Goal: Task Accomplishment & Management: Use online tool/utility

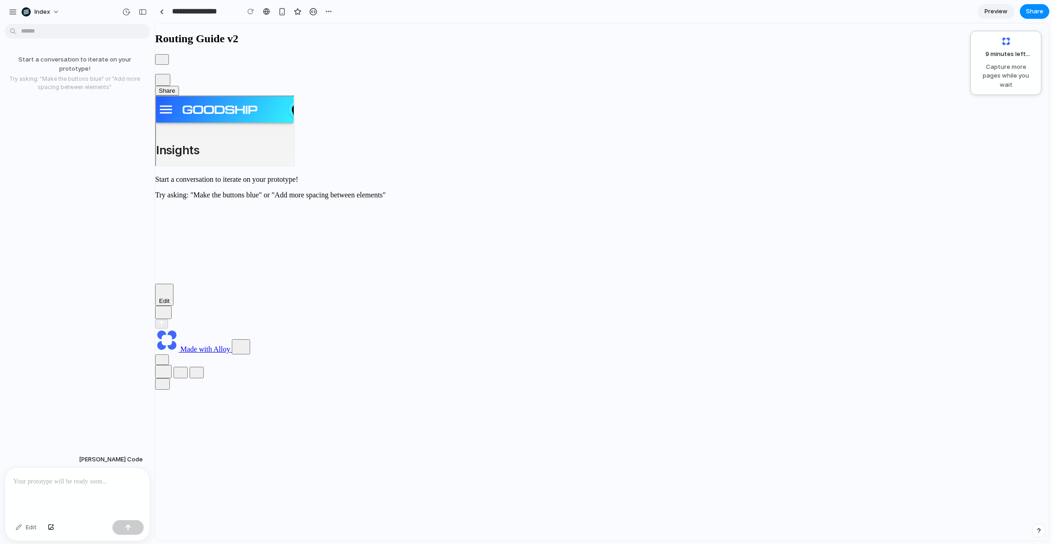
click at [244, 139] on h2 "Insights" at bounding box center [199, 148] width 89 height 21
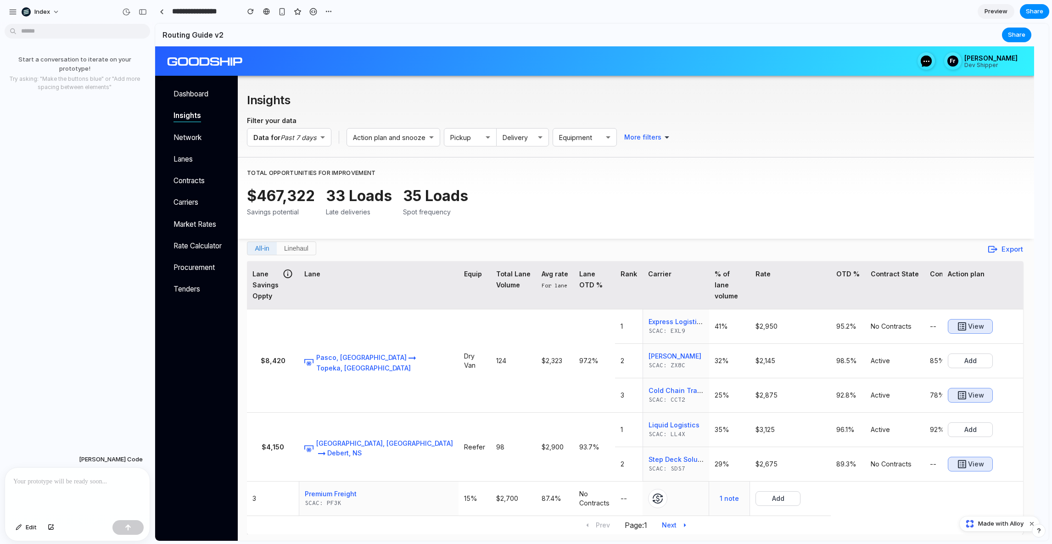
scroll to position [45, 0]
drag, startPoint x: 122, startPoint y: 442, endPoint x: 123, endPoint y: 493, distance: 51.4
click at [123, 493] on div "Start a conversation to iterate on your prototype! Try asking: "Make the button…" at bounding box center [77, 286] width 155 height 517
click at [102, 454] on div "Claude Code Edit" at bounding box center [74, 496] width 149 height 90
click at [120, 455] on span "[PERSON_NAME] Code" at bounding box center [111, 459] width 64 height 9
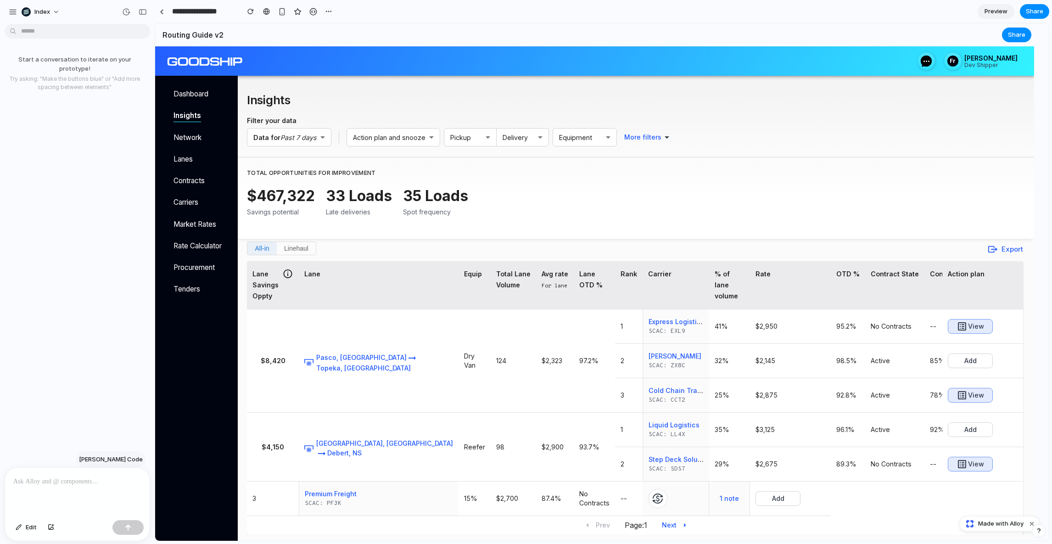
click at [460, 401] on div "Claude Code Anthropic Claude Sonnet 4 Claude 3.7 Sonnet OpenAI GPT-4.1 GPT-5 GP…" at bounding box center [474, 383] width 28 height 34
click at [120, 455] on span "[PERSON_NAME] Code" at bounding box center [111, 459] width 64 height 9
click at [120, 454] on div "Claude Code Anthropic Claude Sonnet 4 Claude 3.7 Sonnet OpenAI GPT-4.1 GPT-5 GP…" at bounding box center [118, 452] width 52 height 34
click at [120, 455] on span "[PERSON_NAME] Code" at bounding box center [111, 459] width 64 height 9
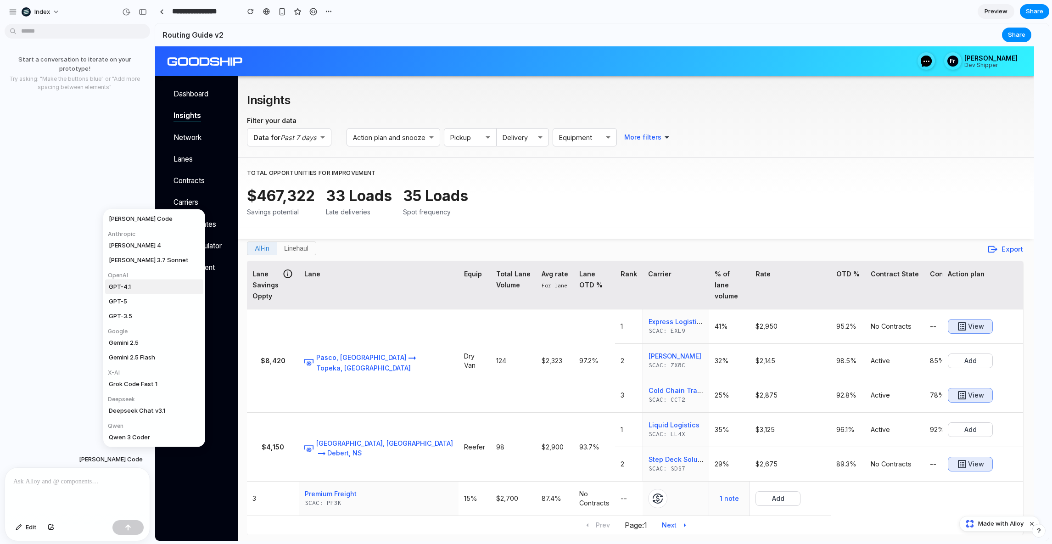
click at [0, 0] on div "Claude Code Anthropic Claude Sonnet 4 Claude 3.7 Sonnet OpenAI GPT-4.1 GPT-5 GP…" at bounding box center [0, 0] width 0 height 0
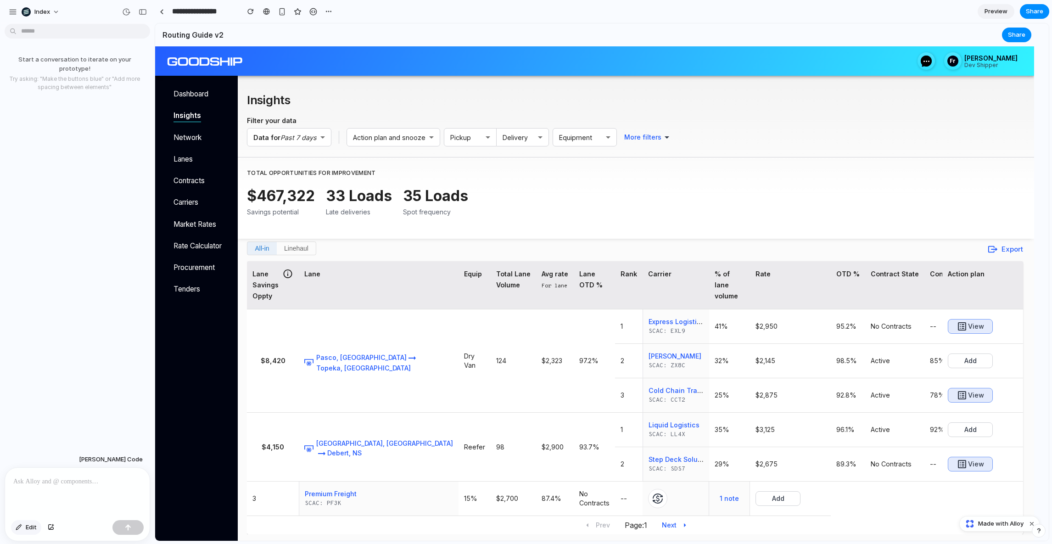
click at [37, 521] on button "Edit" at bounding box center [26, 527] width 30 height 15
click at [45, 499] on div at bounding box center [77, 492] width 145 height 49
click at [32, 526] on span "Edit" at bounding box center [31, 527] width 11 height 9
click at [60, 479] on p at bounding box center [77, 481] width 128 height 11
click at [62, 489] on div at bounding box center [77, 492] width 145 height 49
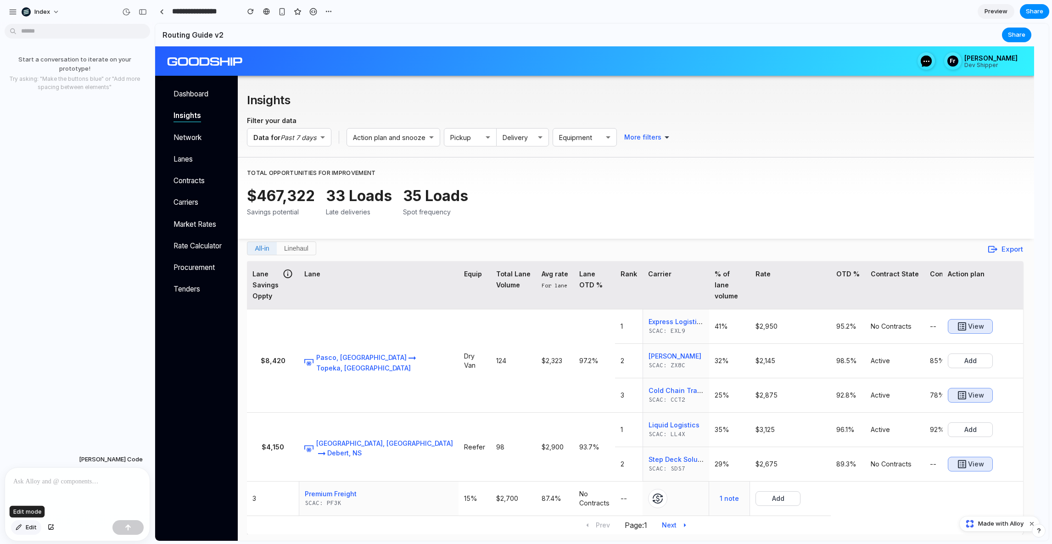
click at [25, 526] on button "Edit" at bounding box center [26, 527] width 30 height 15
click at [23, 525] on button "Edit" at bounding box center [26, 527] width 30 height 15
click at [162, 10] on div at bounding box center [162, 11] width 4 height 5
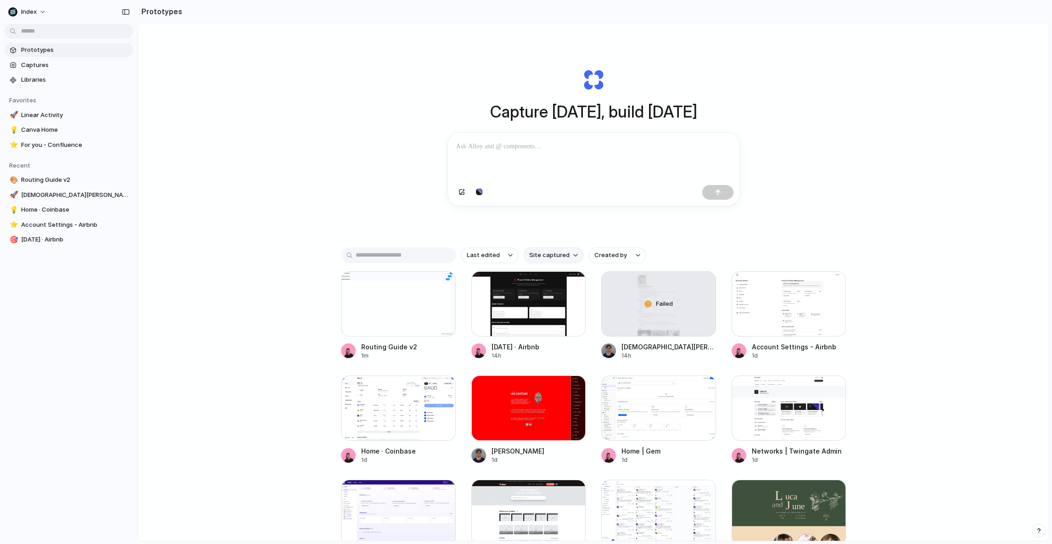
click at [539, 258] on span "Site captured" at bounding box center [549, 255] width 40 height 9
type input "********"
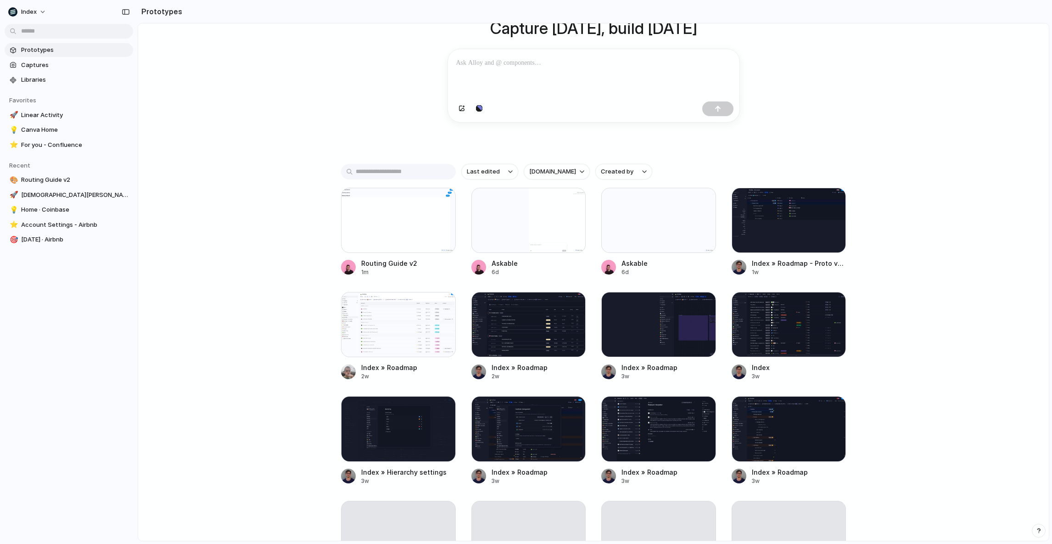
scroll to position [83, 0]
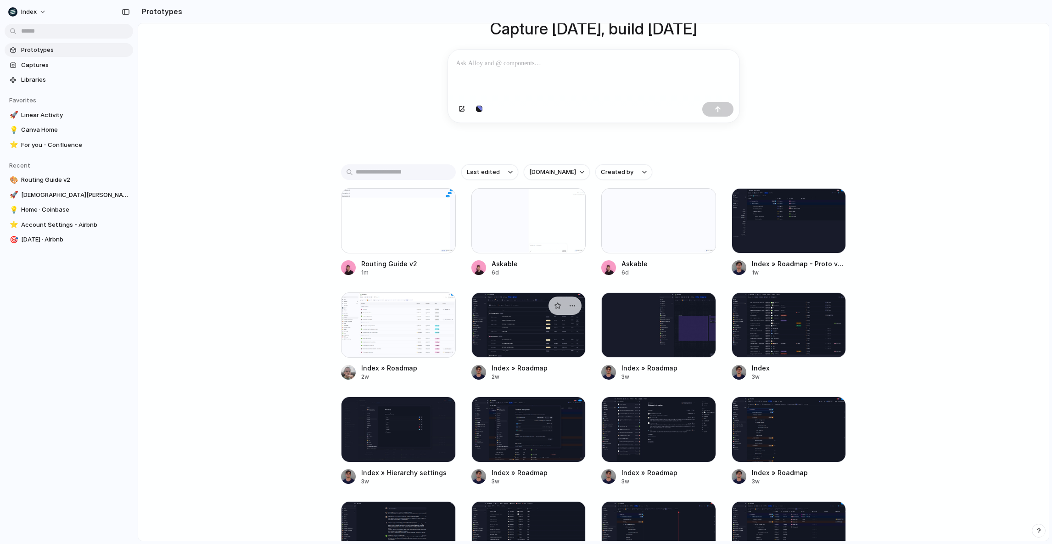
click at [512, 319] on div at bounding box center [529, 325] width 115 height 65
click at [378, 328] on div at bounding box center [398, 325] width 115 height 65
click at [800, 344] on div at bounding box center [789, 325] width 115 height 65
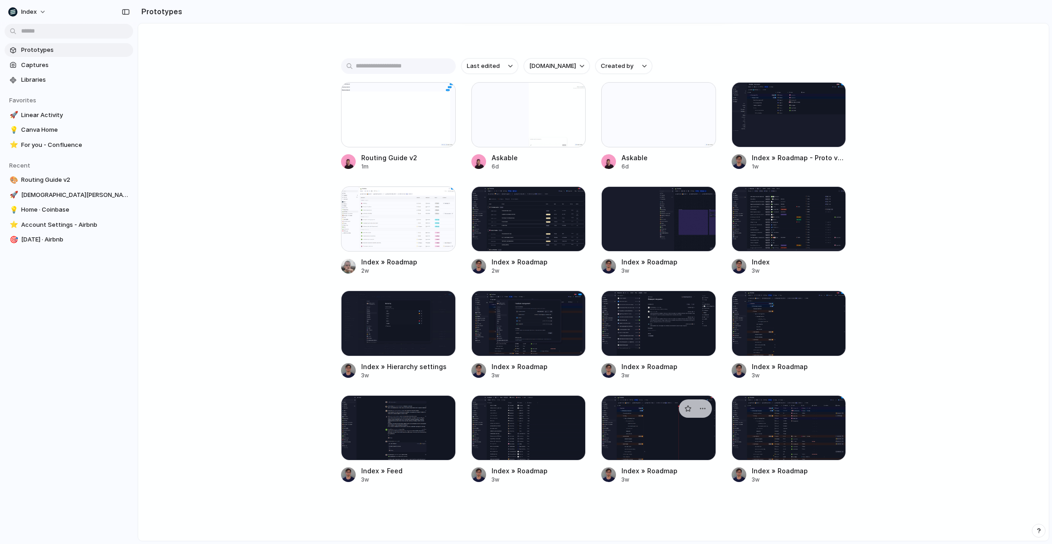
click at [680, 423] on div at bounding box center [659, 427] width 115 height 65
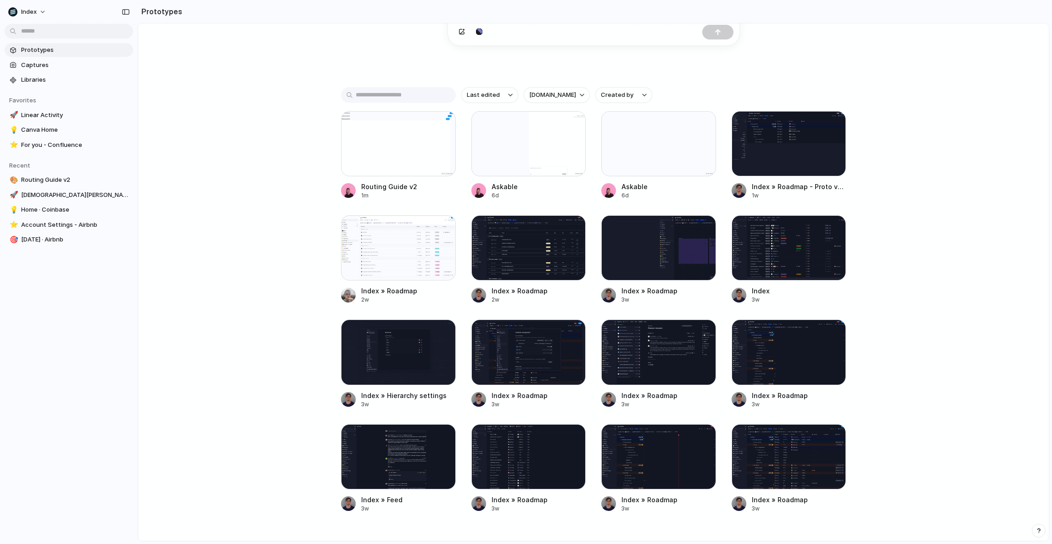
scroll to position [153, 0]
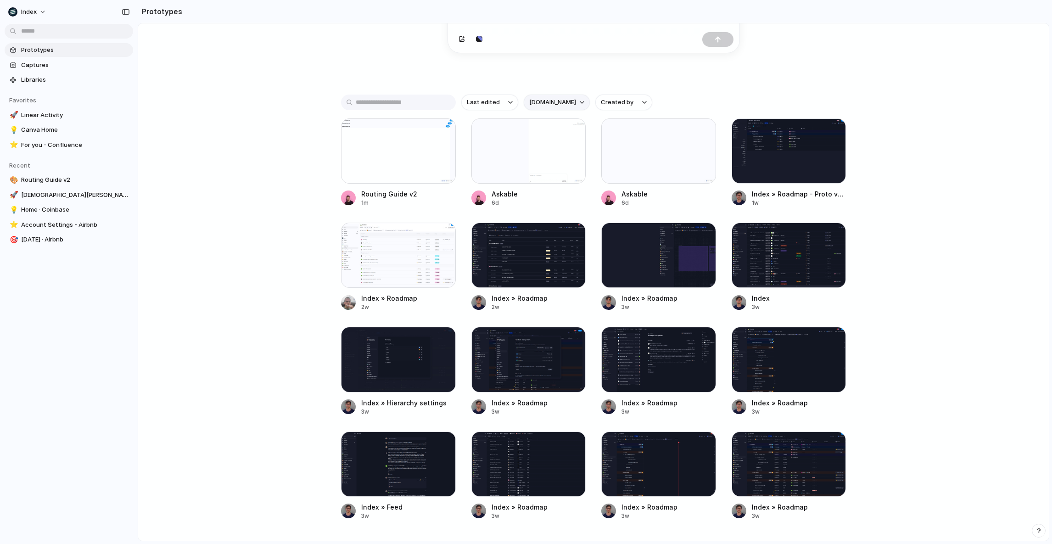
click at [560, 107] on button "index.inc" at bounding box center [557, 103] width 66 height 16
type input "*******"
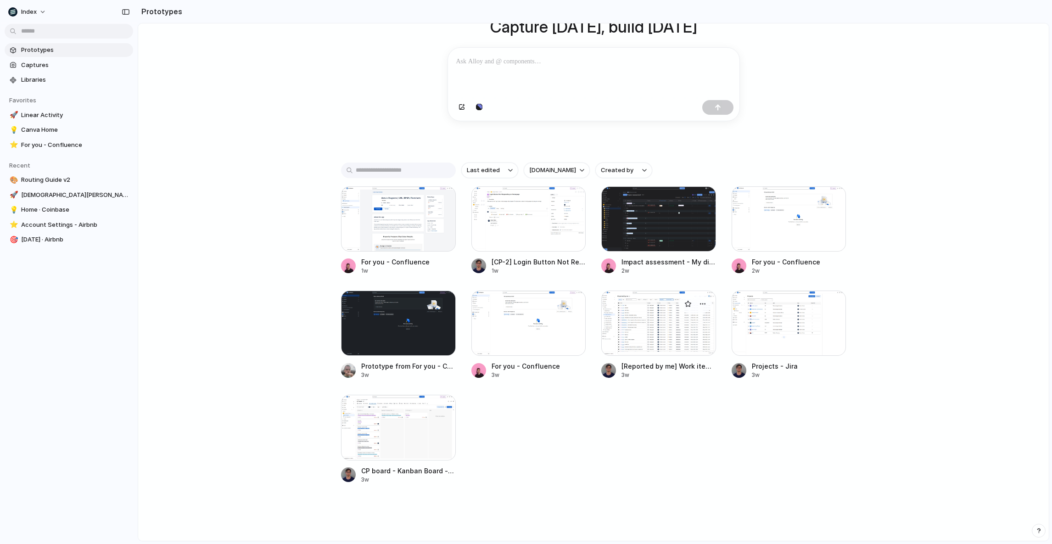
click at [635, 305] on div at bounding box center [659, 323] width 115 height 65
click at [776, 321] on div at bounding box center [789, 323] width 115 height 65
click at [653, 236] on div at bounding box center [659, 218] width 115 height 65
click at [394, 441] on div at bounding box center [398, 427] width 115 height 65
click at [270, 262] on div "Capture today, build tomorrow Clone web app Clone screenshot Start from existin…" at bounding box center [593, 221] width 911 height 566
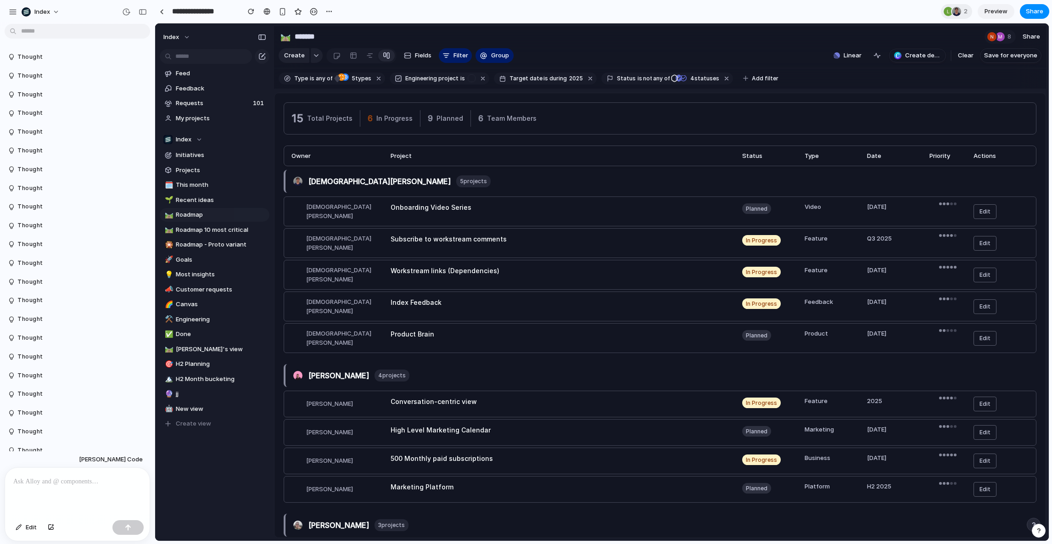
scroll to position [1249, 0]
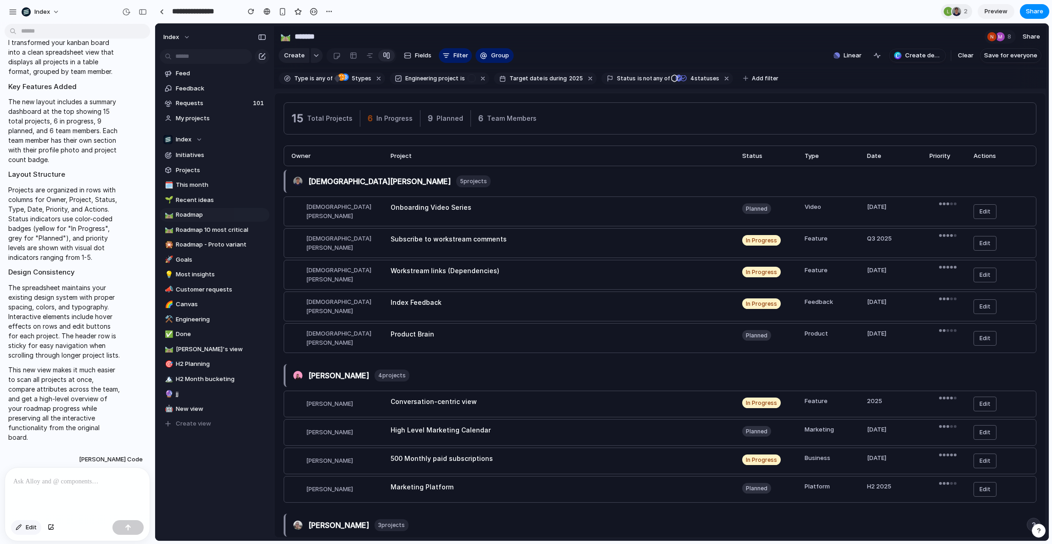
click at [19, 528] on div "button" at bounding box center [19, 528] width 6 height 6
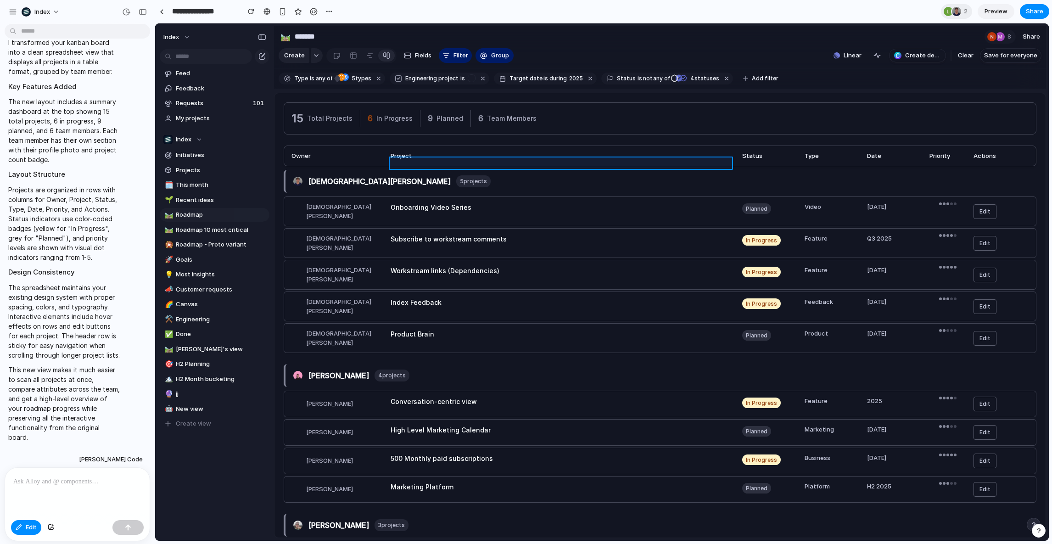
click at [399, 160] on div at bounding box center [603, 282] width 894 height 517
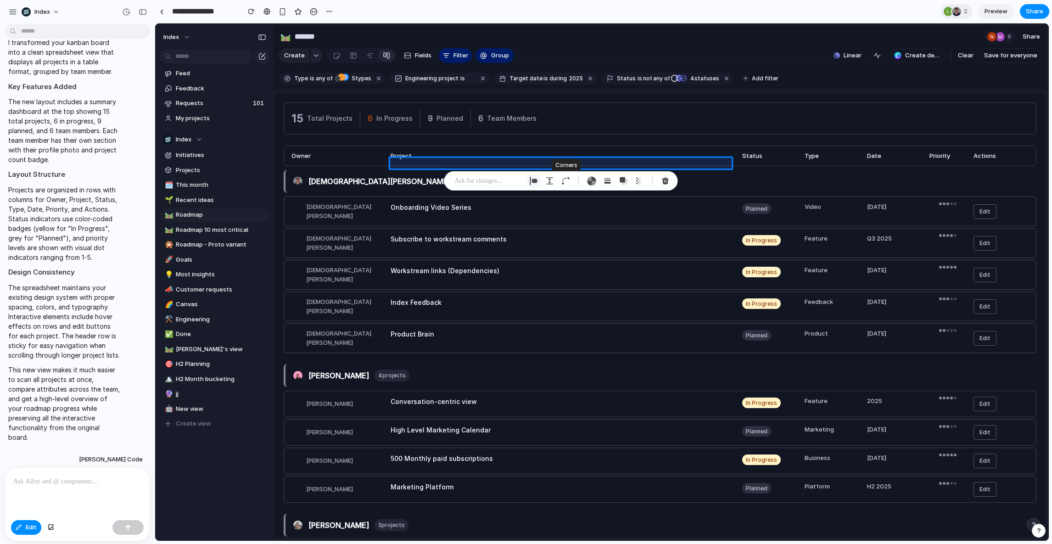
click at [533, 180] on div "button" at bounding box center [534, 181] width 8 height 8
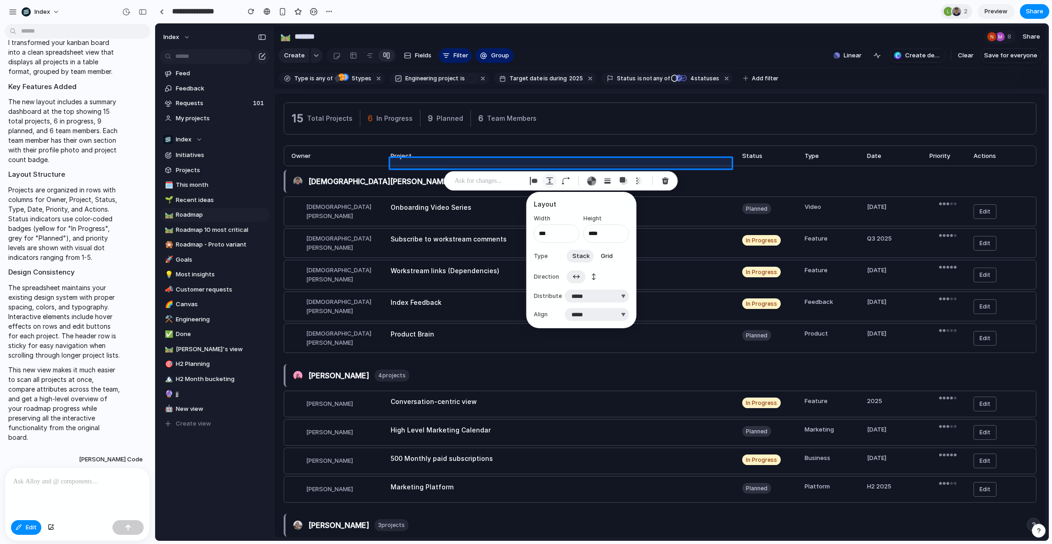
click at [546, 178] on div "button" at bounding box center [550, 181] width 8 height 8
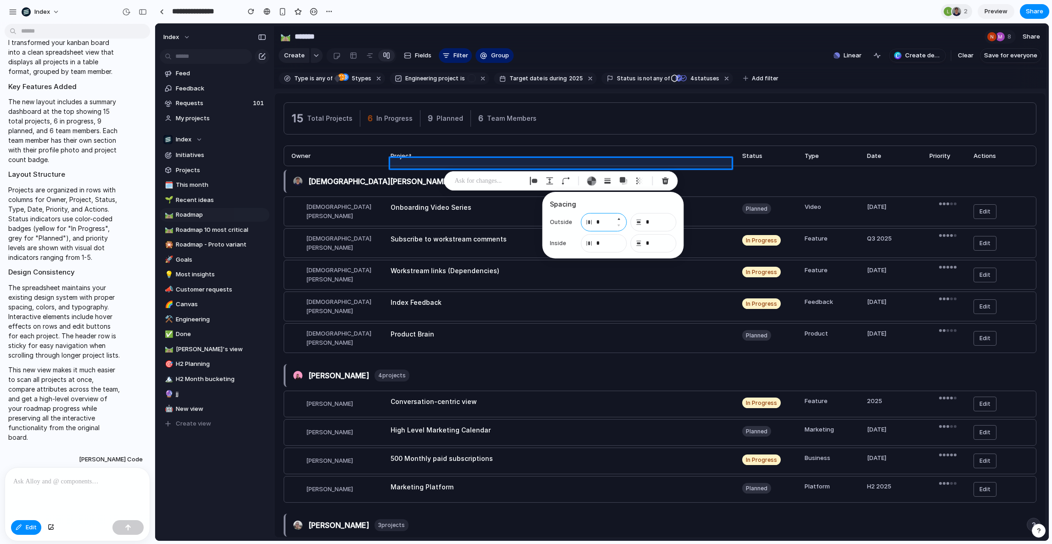
drag, startPoint x: 586, startPoint y: 223, endPoint x: 589, endPoint y: 197, distance: 25.8
click at [589, 197] on div "Spacing Outside * * Inside * *" at bounding box center [613, 225] width 141 height 67
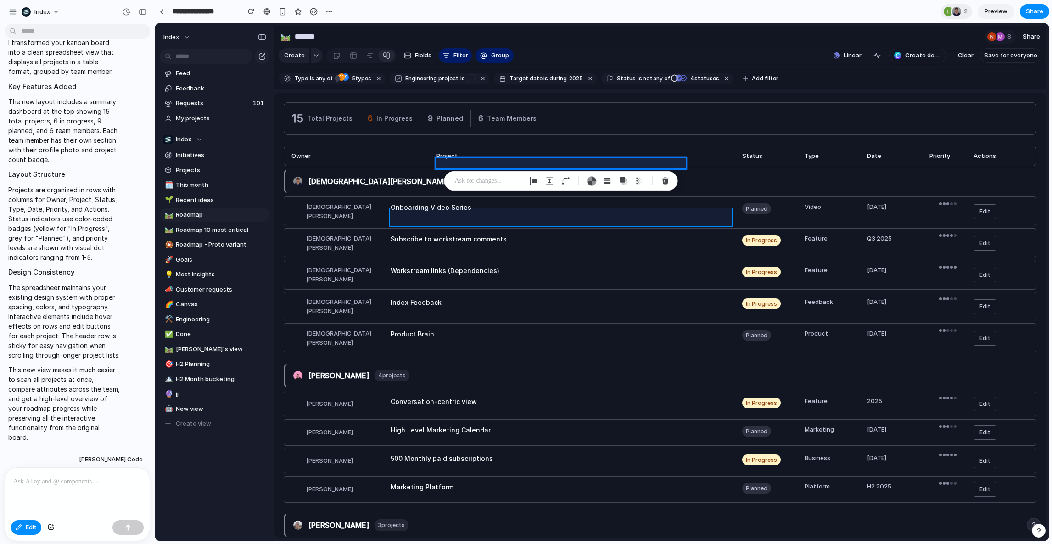
click at [499, 219] on div at bounding box center [603, 282] width 894 height 517
type input "*"
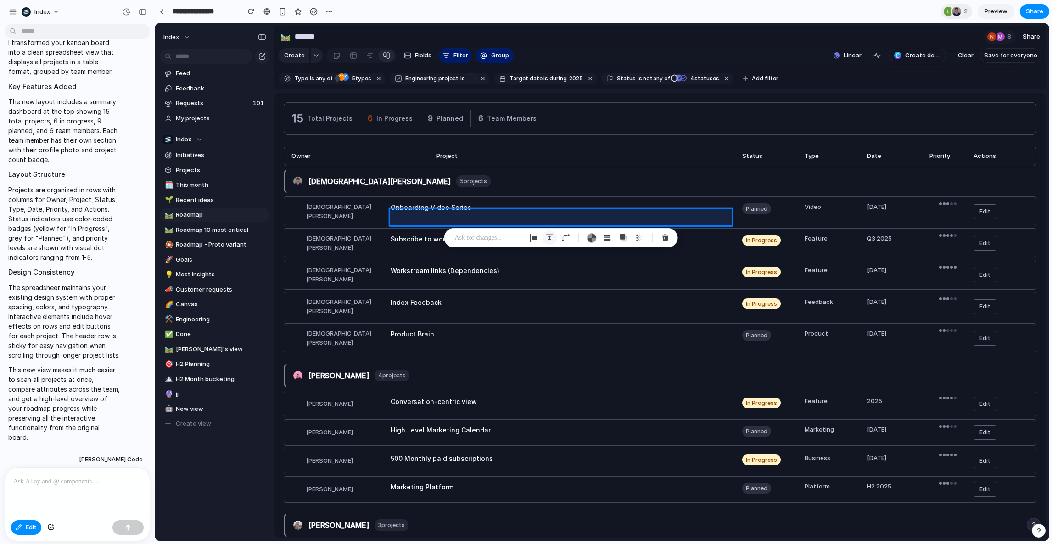
click at [551, 238] on div "button" at bounding box center [550, 238] width 8 height 8
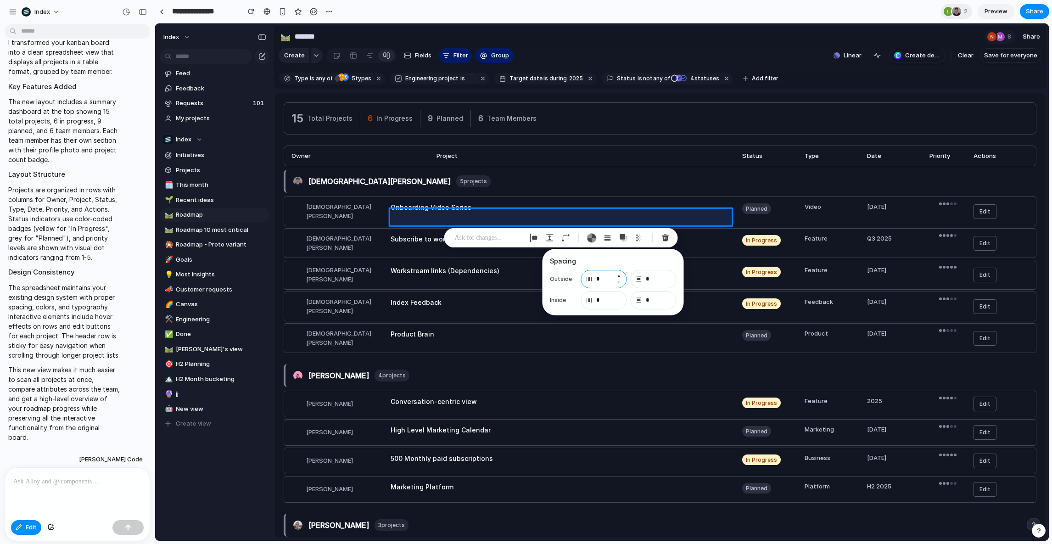
click at [590, 270] on input "*" at bounding box center [604, 279] width 46 height 18
click at [599, 303] on input "*" at bounding box center [604, 300] width 46 height 18
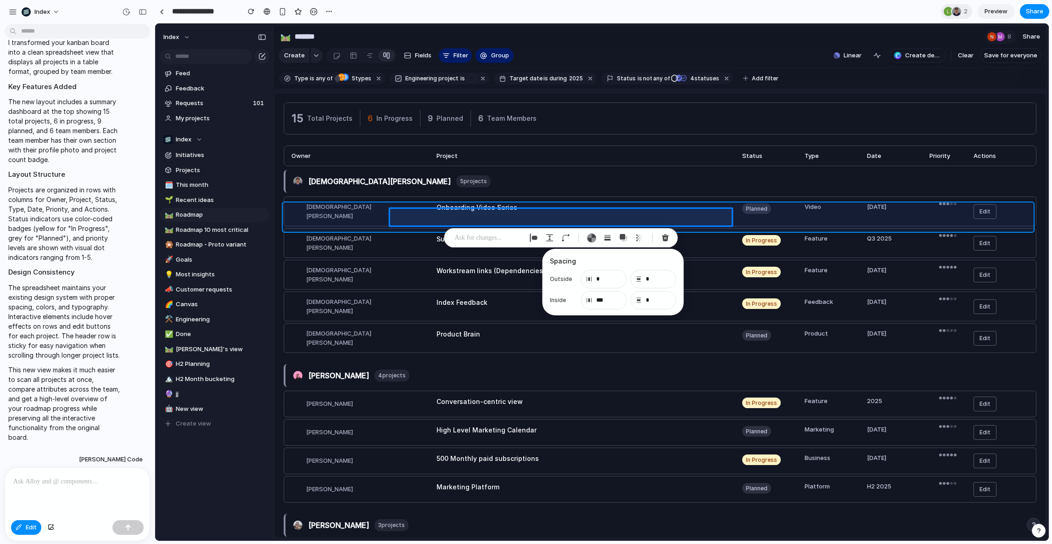
click at [643, 122] on div at bounding box center [603, 282] width 894 height 517
type input "**"
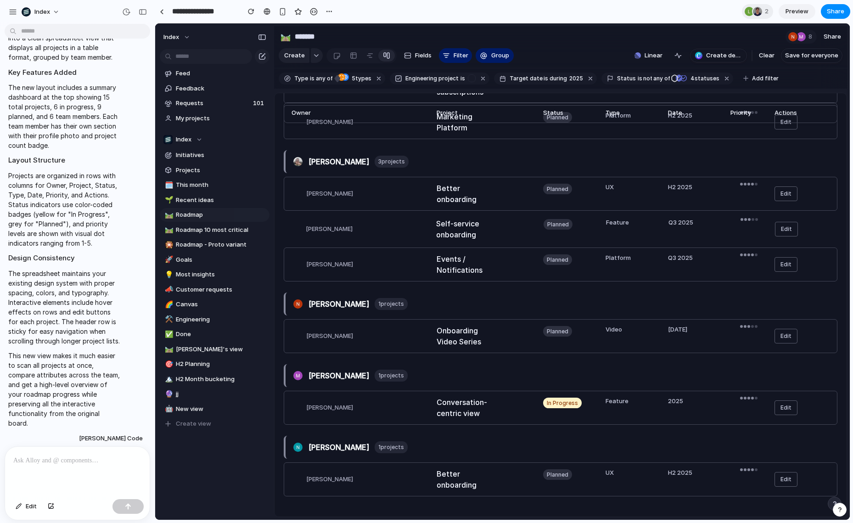
scroll to position [0, 0]
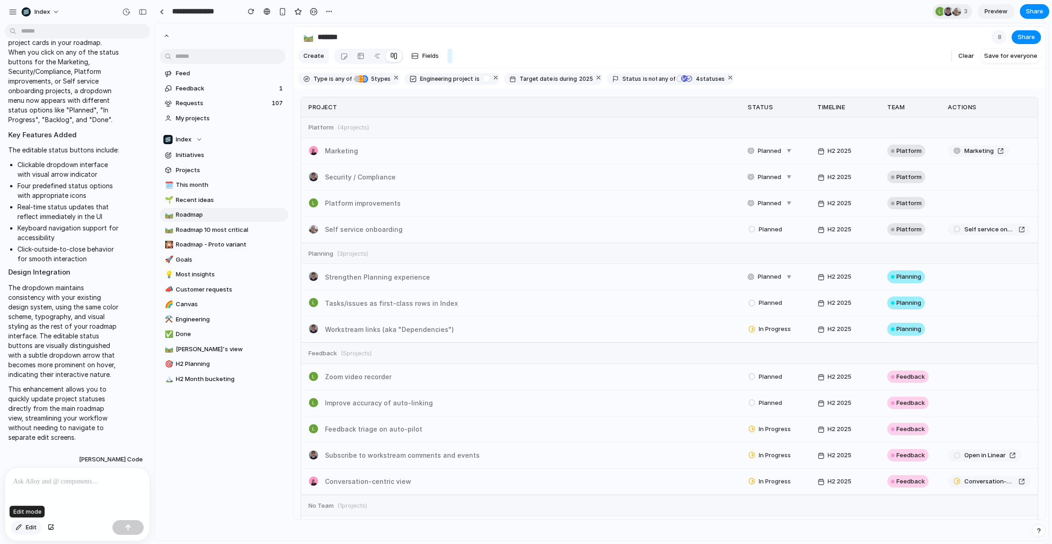
click at [17, 529] on div "button" at bounding box center [19, 528] width 6 height 6
click at [22, 526] on div "button" at bounding box center [19, 528] width 6 height 6
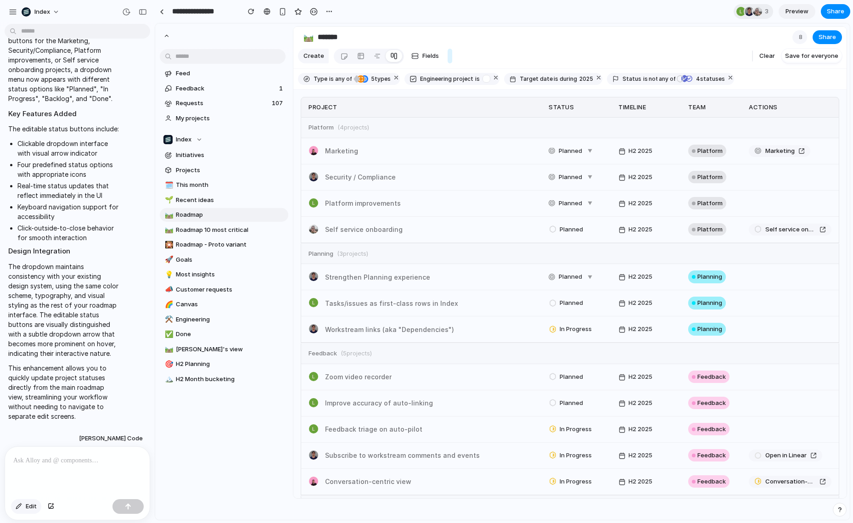
click at [31, 504] on span "Edit" at bounding box center [31, 506] width 11 height 9
click at [641, 128] on div at bounding box center [503, 272] width 694 height 496
click at [588, 399] on div "button" at bounding box center [560, 406] width 55 height 15
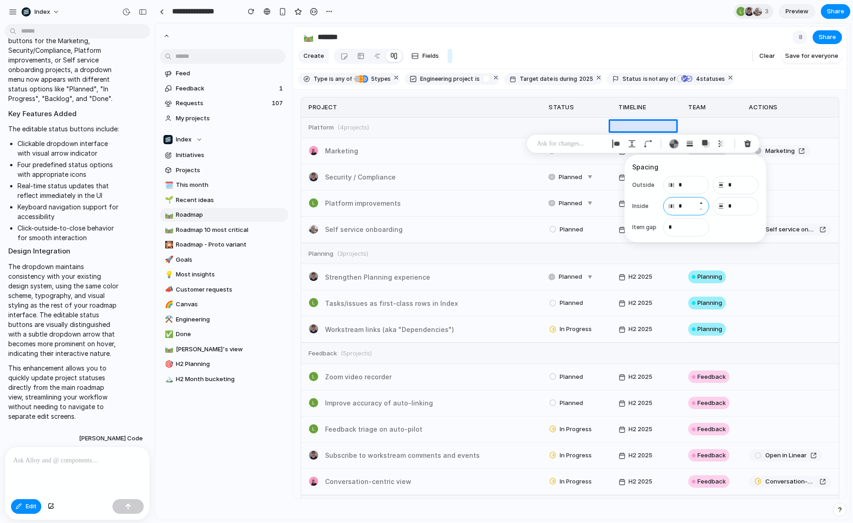
click at [606, 455] on input "*" at bounding box center [603, 458] width 6 height 6
type input "**"
click at [618, 167] on div at bounding box center [503, 272] width 694 height 496
type input "*"
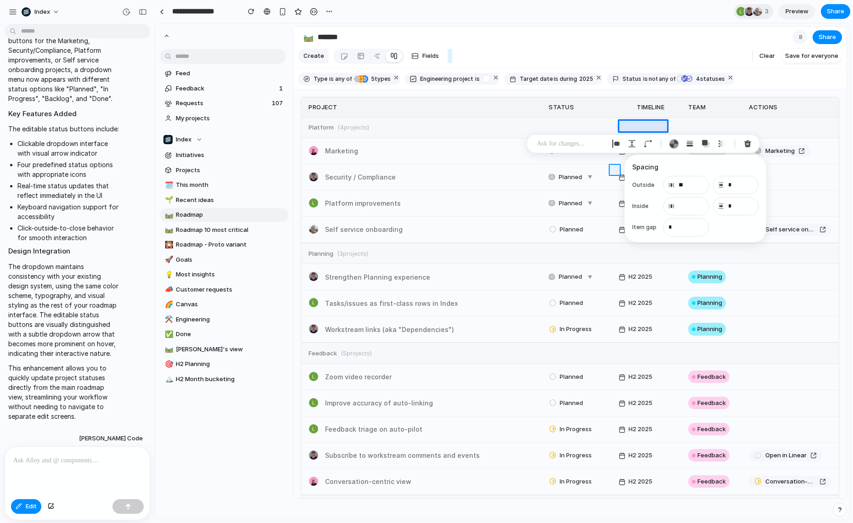
type input "*"
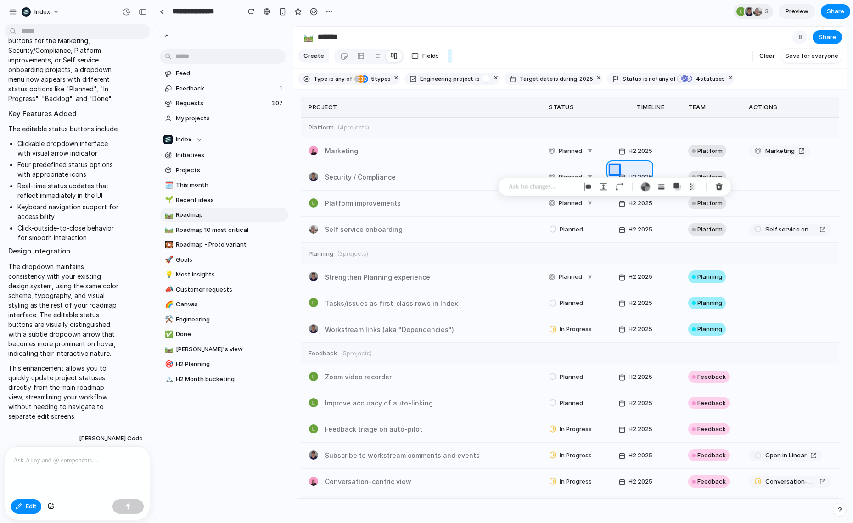
click at [629, 163] on div at bounding box center [503, 272] width 694 height 496
click at [588, 399] on div "button" at bounding box center [560, 406] width 55 height 15
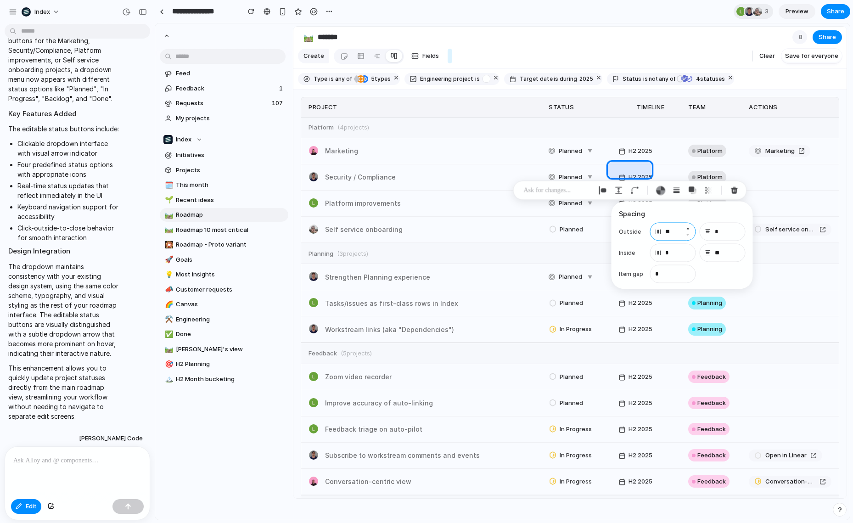
click at [667, 500] on input "**" at bounding box center [630, 506] width 73 height 12
type input "**"
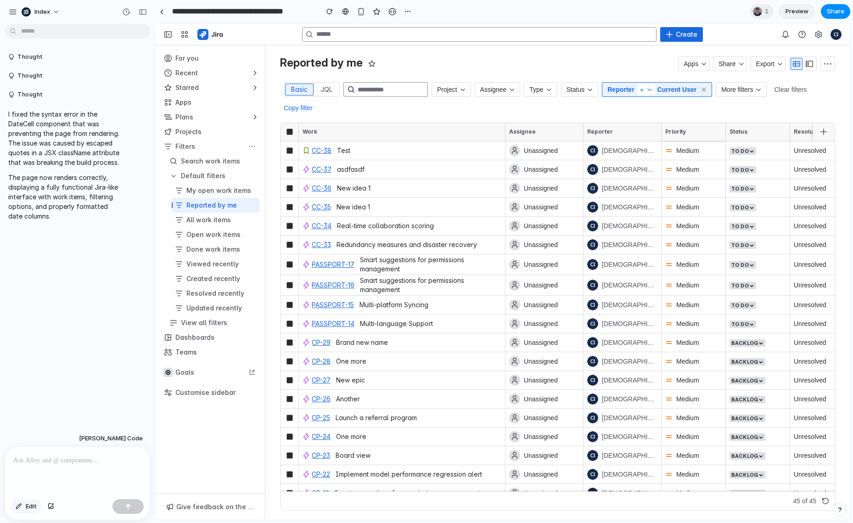
click at [20, 511] on button "Edit" at bounding box center [26, 506] width 30 height 15
click at [569, 148] on div at bounding box center [503, 272] width 694 height 496
click at [0, 0] on div at bounding box center [0, 0] width 0 height 0
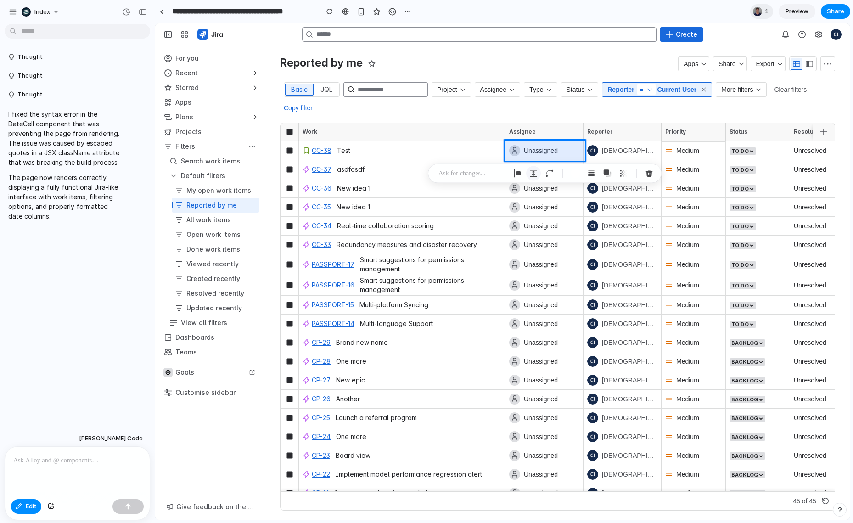
click at [104, 292] on button "button" at bounding box center [57, 299] width 93 height 15
click at [0, 0] on input "*" at bounding box center [0, 0] width 0 height 0
type input "**"
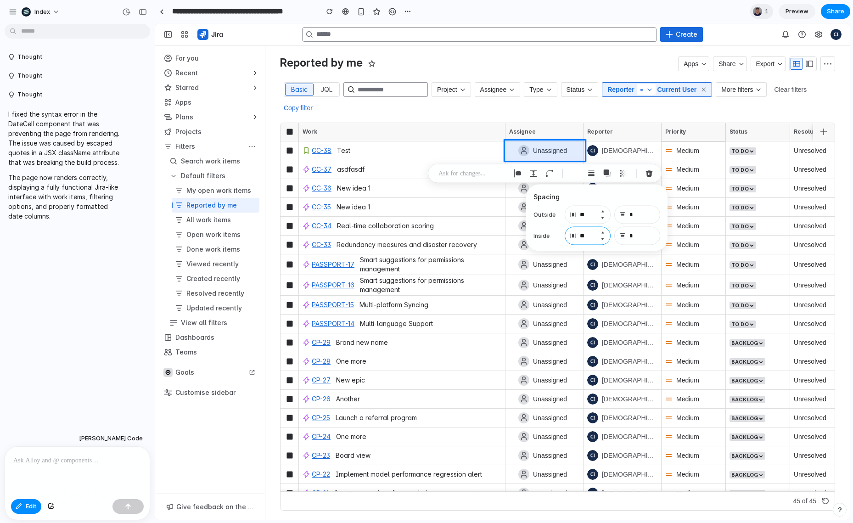
type input "**"
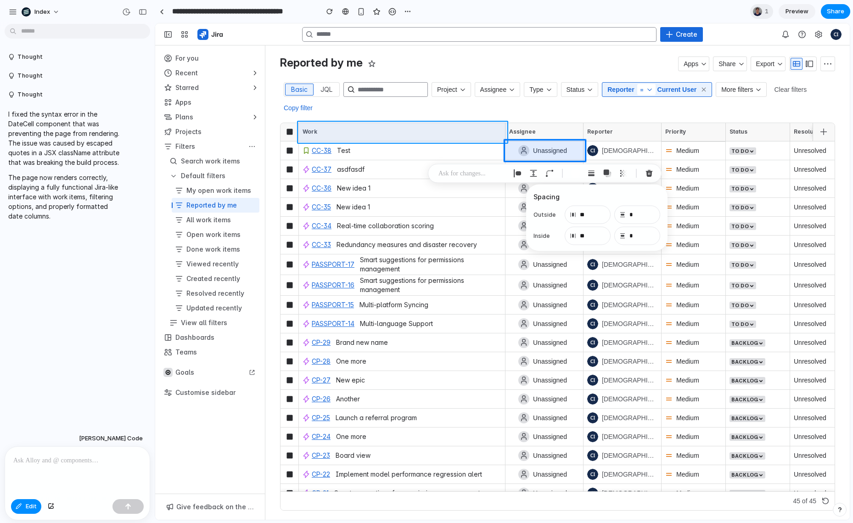
click at [481, 124] on div at bounding box center [503, 272] width 694 height 496
type input "*"
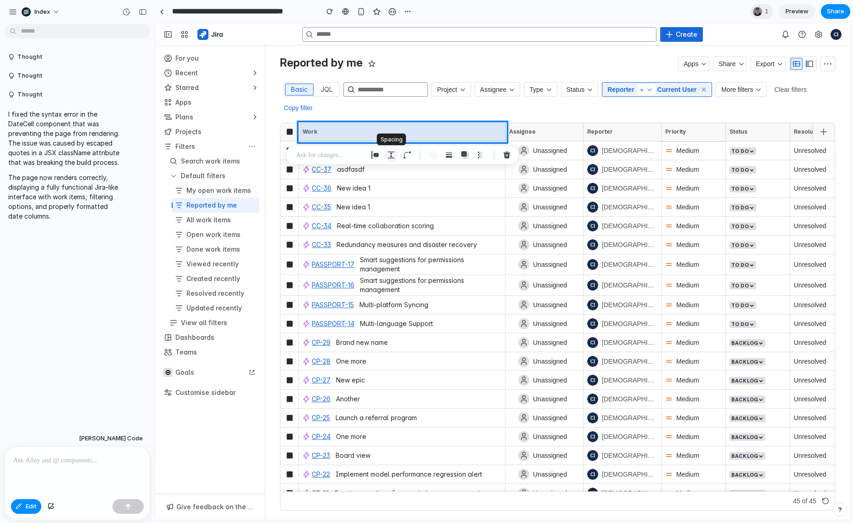
click at [104, 292] on button "button" at bounding box center [57, 299] width 93 height 15
click at [584, 43] on input "*" at bounding box center [587, 41] width 6 height 6
type input "**"
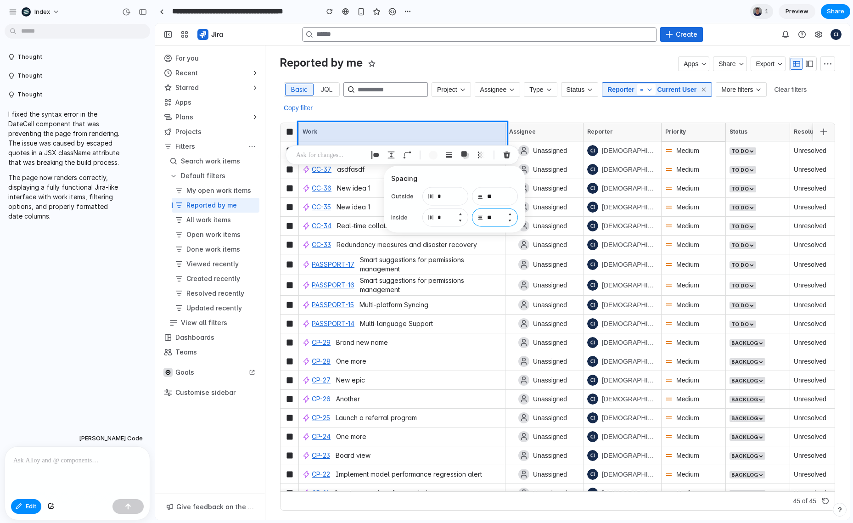
type input "**"
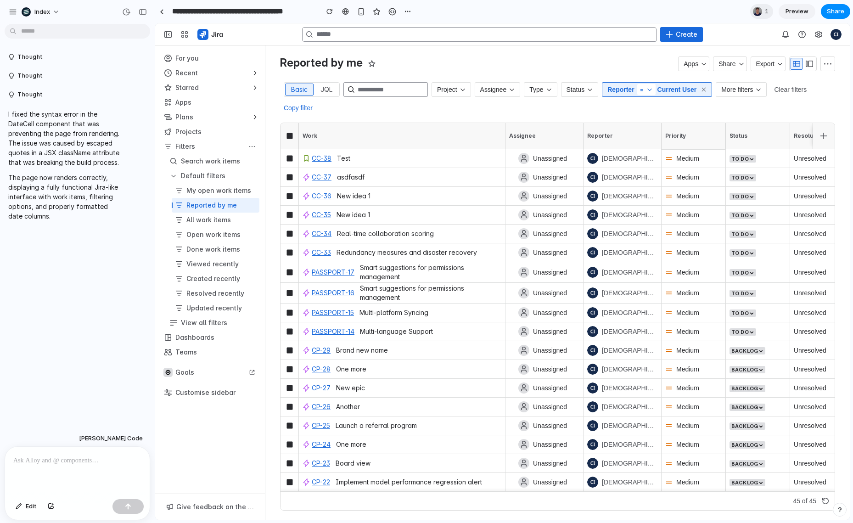
click at [414, 68] on h1 "Reported by me" at bounding box center [471, 63] width 382 height 15
click at [429, 53] on div "Reported by me Apps Share Export Basic JQL Project Assignee Type Status Reporte…" at bounding box center [557, 282] width 555 height 474
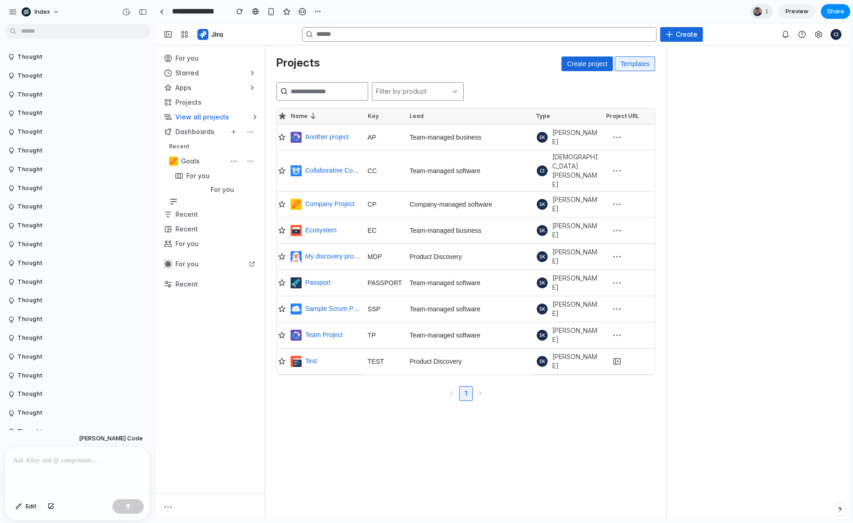
scroll to position [76, 0]
